Goal: Contribute content: Contribute content

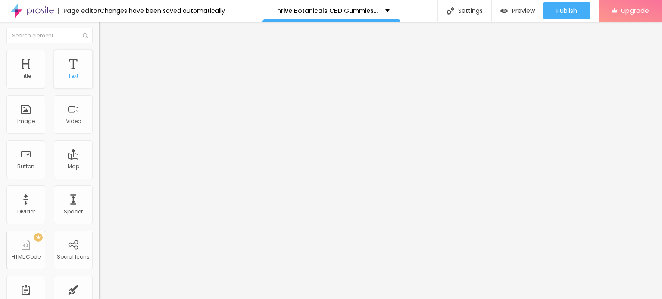
click at [63, 69] on div "Text" at bounding box center [73, 69] width 39 height 39
click at [99, 74] on span "Add image" at bounding box center [116, 70] width 35 height 7
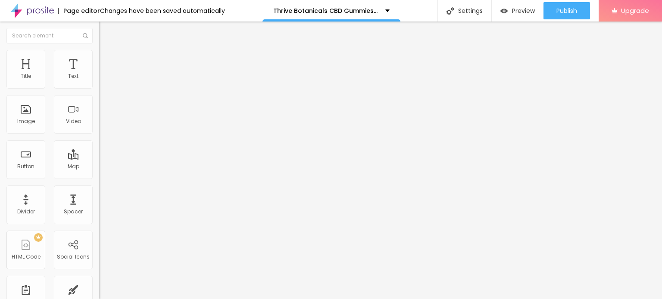
click at [107, 59] on span "Style" at bounding box center [113, 55] width 12 height 7
type input "95"
type input "75"
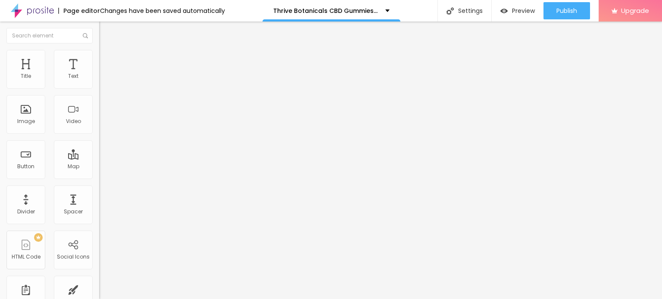
type input "50"
type input "45"
type input "40"
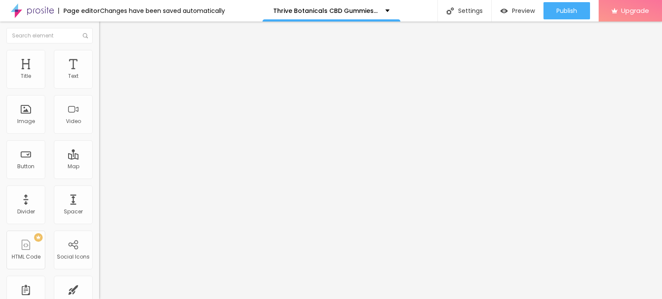
type input "40"
type input "35"
type input "40"
drag, startPoint x: 90, startPoint y: 90, endPoint x: 34, endPoint y: 86, distance: 55.3
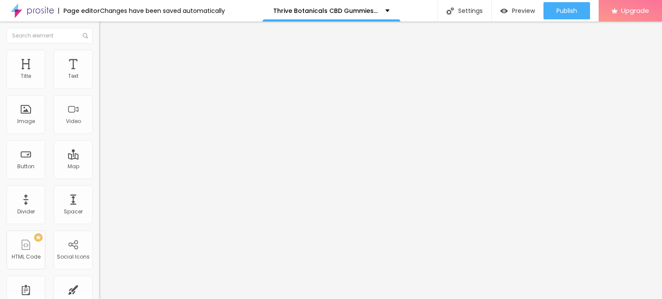
type input "40"
click at [99, 86] on input "range" at bounding box center [127, 84] width 56 height 7
click at [99, 81] on input "Click me" at bounding box center [150, 76] width 103 height 9
paste input "😍👇SHOP NOW😍👇"
type input "😍👇SHOP NOW😍👇"
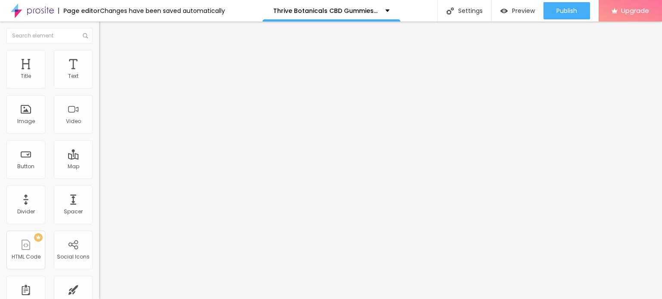
click at [99, 175] on input "https://" at bounding box center [150, 173] width 103 height 9
paste input "www.facebook.com/ThriveBotanicalsCBDGummiesUSA/"
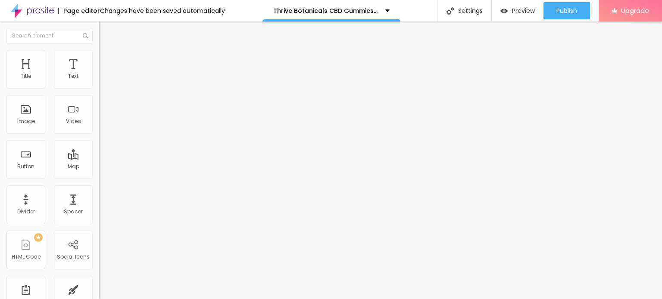
type input "https://www.facebook.com/ThriveBotanicalsCBDGummiesUSA/"
click at [99, 188] on div at bounding box center [148, 188] width 99 height 0
click at [99, 59] on li "Advanced" at bounding box center [148, 63] width 99 height 9
click at [106, 121] on icon "button" at bounding box center [107, 121] width 2 height 2
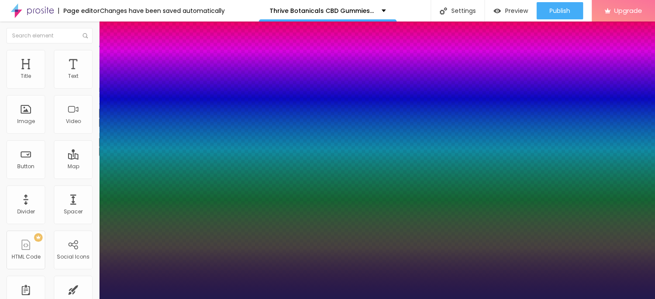
type input "1"
type input "17"
type input "1"
type input "44"
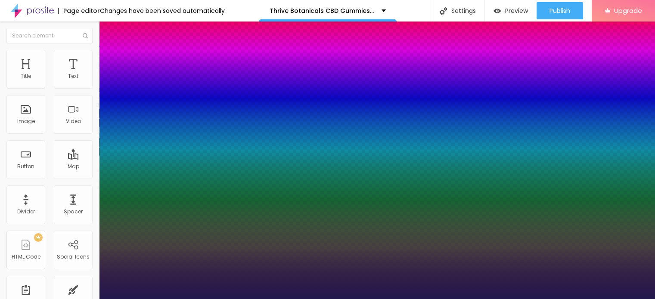
type input "44"
type input "1"
type input "45"
type input "1"
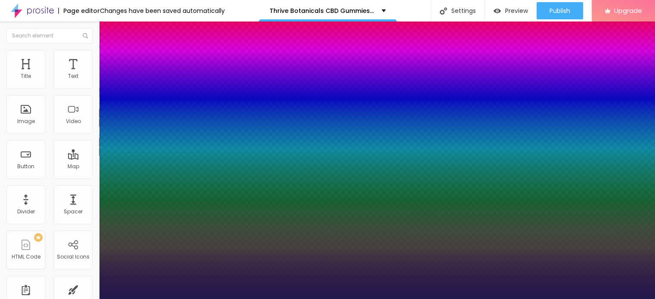
type input "46"
type input "1"
type input "48"
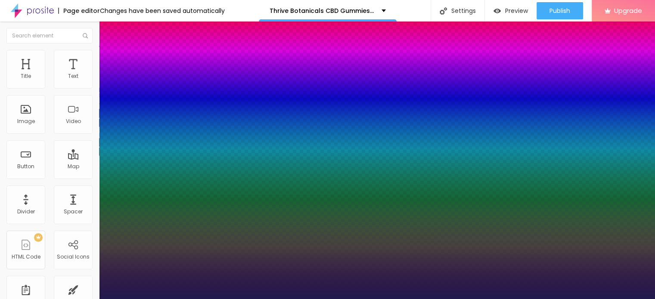
type input "1"
type input "50"
type input "1"
type input "52"
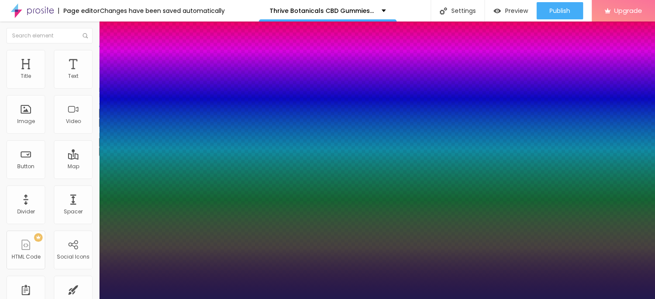
type input "52"
type input "1"
drag, startPoint x: 117, startPoint y: 241, endPoint x: 140, endPoint y: 243, distance: 23.8
type input "52"
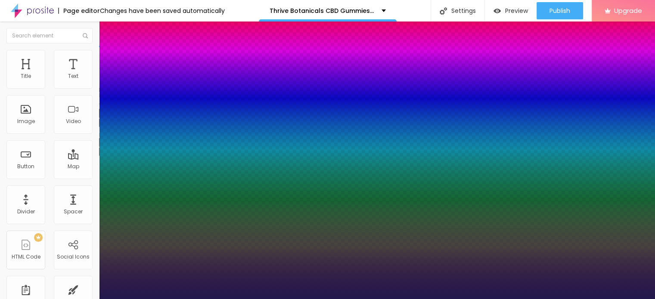
type input "1"
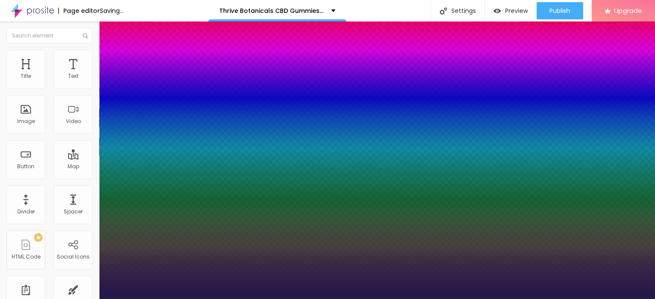
click at [243, 299] on div at bounding box center [327, 299] width 655 height 0
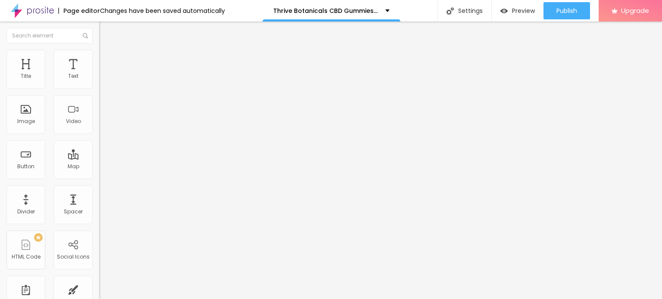
click at [99, 156] on button "button" at bounding box center [105, 151] width 12 height 9
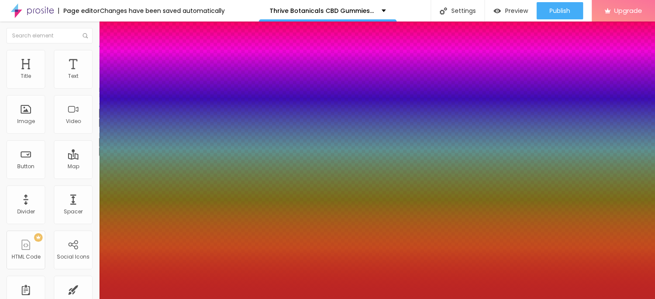
click at [131, 271] on div at bounding box center [327, 149] width 655 height 299
type input "#F10909"
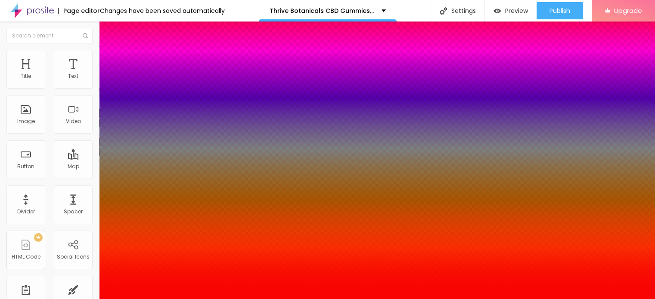
click at [142, 255] on div at bounding box center [327, 149] width 655 height 299
click at [152, 299] on div at bounding box center [327, 304] width 655 height 0
click at [301, 299] on div at bounding box center [327, 299] width 655 height 0
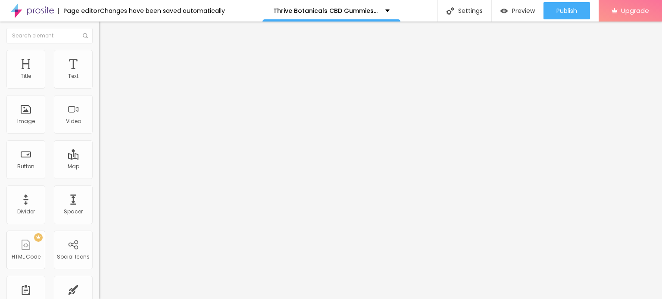
click at [99, 50] on img at bounding box center [103, 54] width 8 height 8
type input "45"
type input "50"
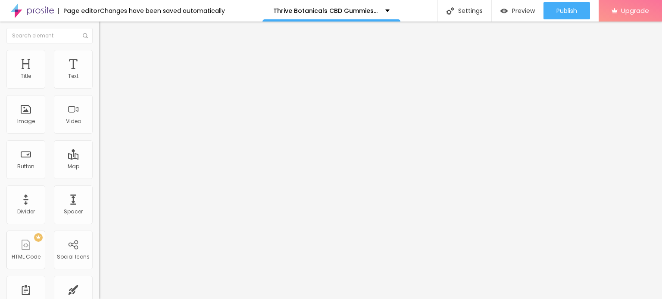
type input "55"
drag, startPoint x: 36, startPoint y: 93, endPoint x: 49, endPoint y: 91, distance: 13.0
type input "55"
click at [99, 88] on input "range" at bounding box center [127, 84] width 56 height 7
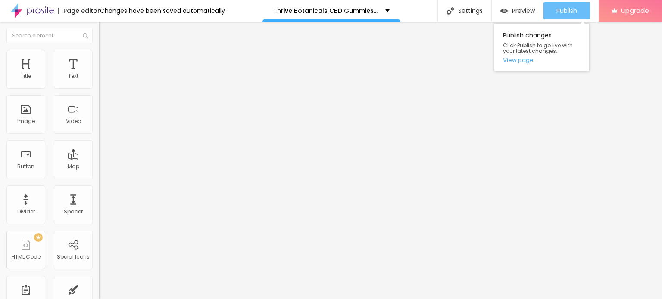
click at [571, 9] on span "Publish" at bounding box center [566, 10] width 21 height 7
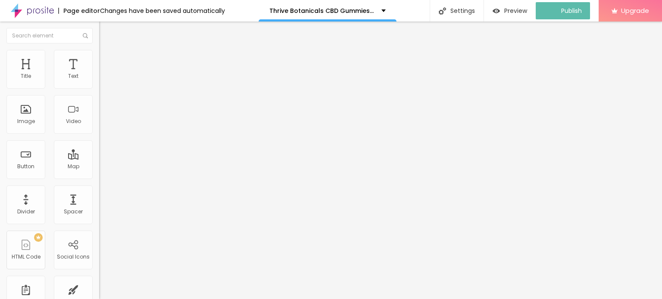
click at [18, 9] on img at bounding box center [32, 11] width 43 height 22
click at [102, 125] on icon "button" at bounding box center [104, 122] width 5 height 5
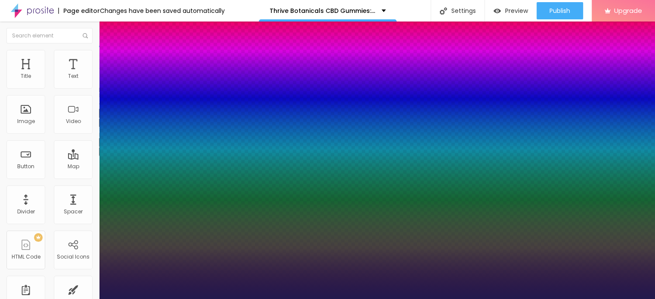
type input "1"
type input "17"
type input "1"
type input "18"
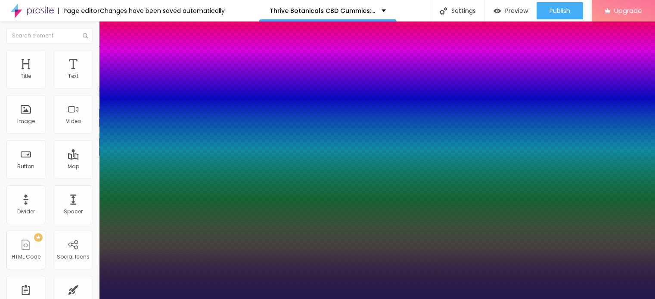
type input "18"
type input "1"
type input "50"
type input "1"
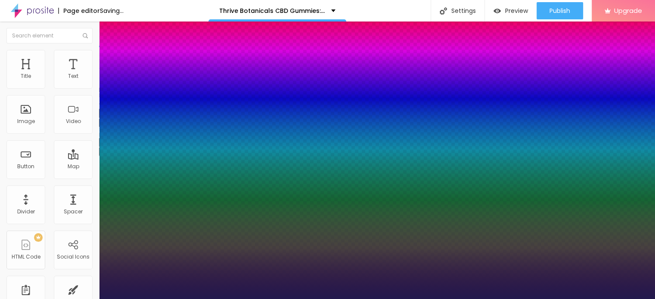
type input "67"
type input "1"
type input "68"
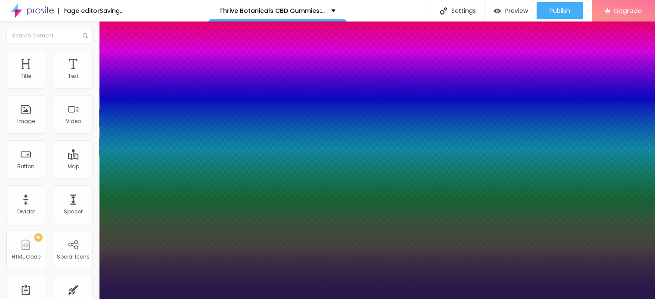
type input "1"
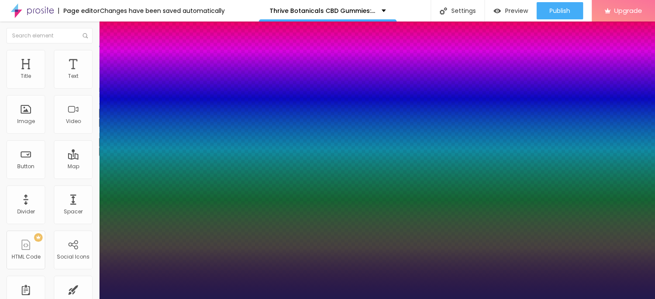
type input "67"
type input "1"
type input "65"
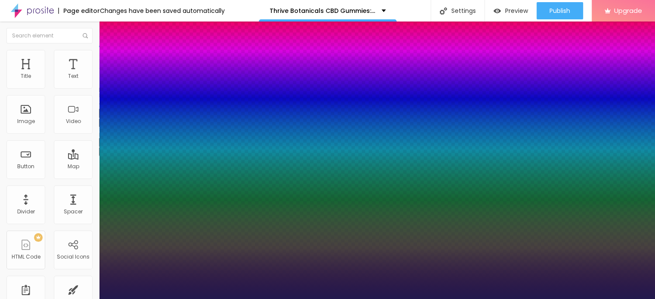
type input "1"
type input "64"
type input "1"
drag, startPoint x: 122, startPoint y: 242, endPoint x: 148, endPoint y: 243, distance: 26.3
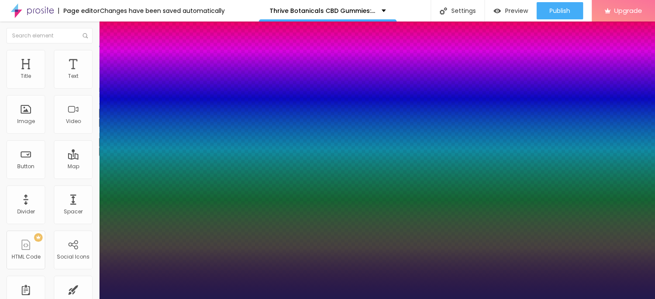
type input "64"
click at [358, 299] on div at bounding box center [327, 299] width 655 height 0
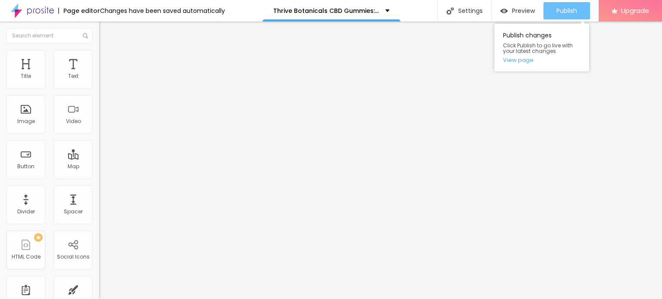
click at [568, 9] on span "Publish" at bounding box center [566, 10] width 21 height 7
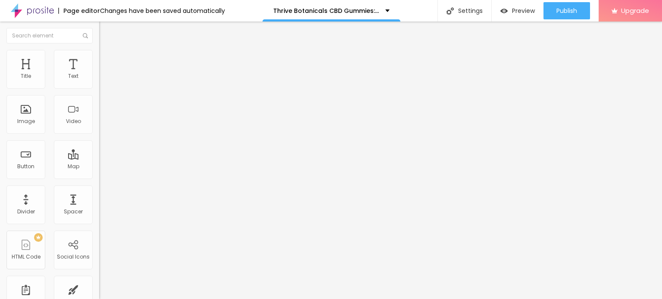
click at [106, 33] on img "button" at bounding box center [109, 31] width 7 height 7
click at [22, 10] on img at bounding box center [32, 11] width 43 height 22
